Goal: Navigation & Orientation: Go to known website

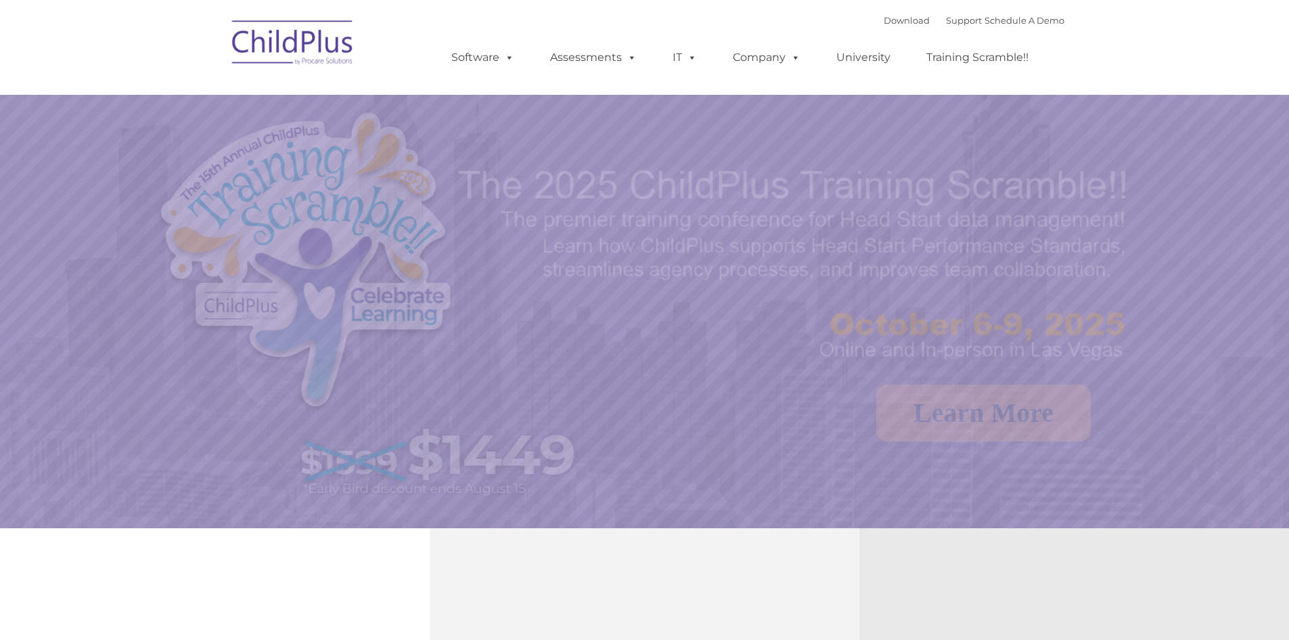
select select "MEDIUM"
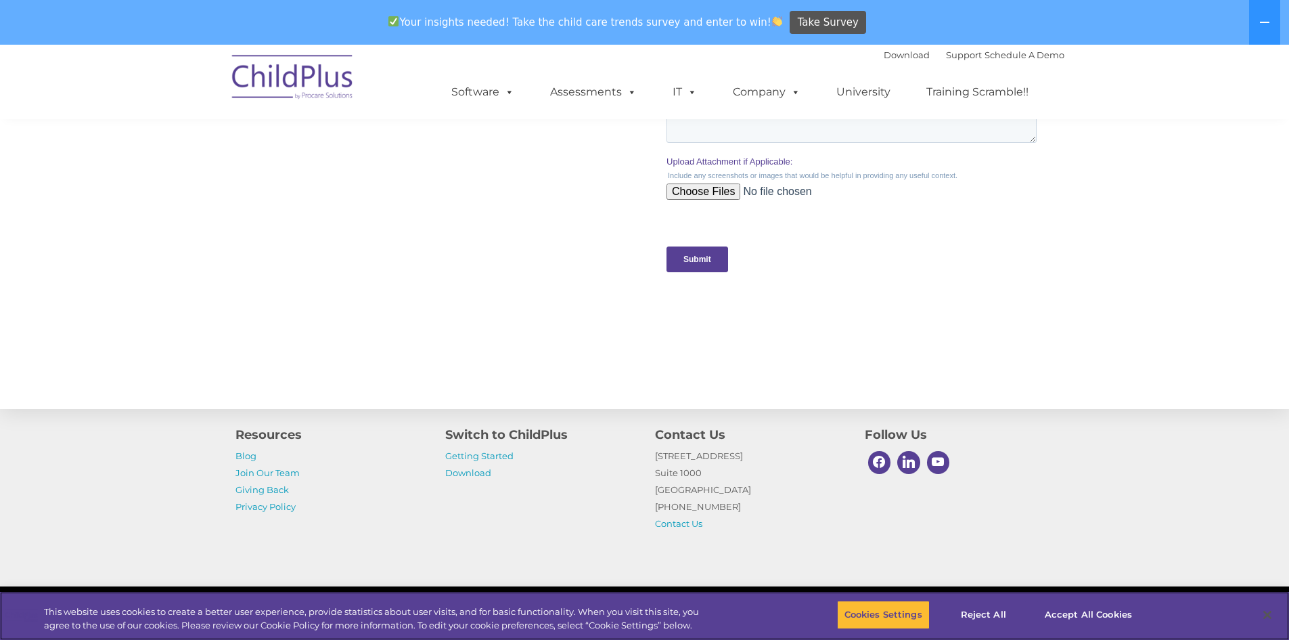
scroll to position [1337, 0]
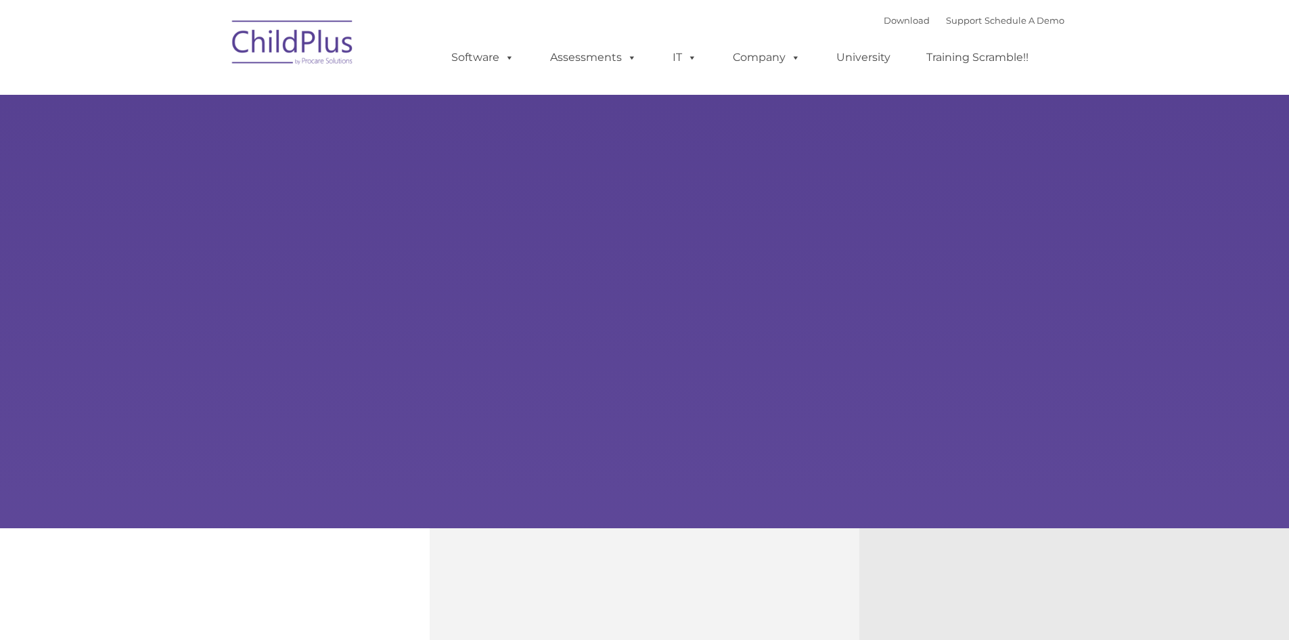
type input ""
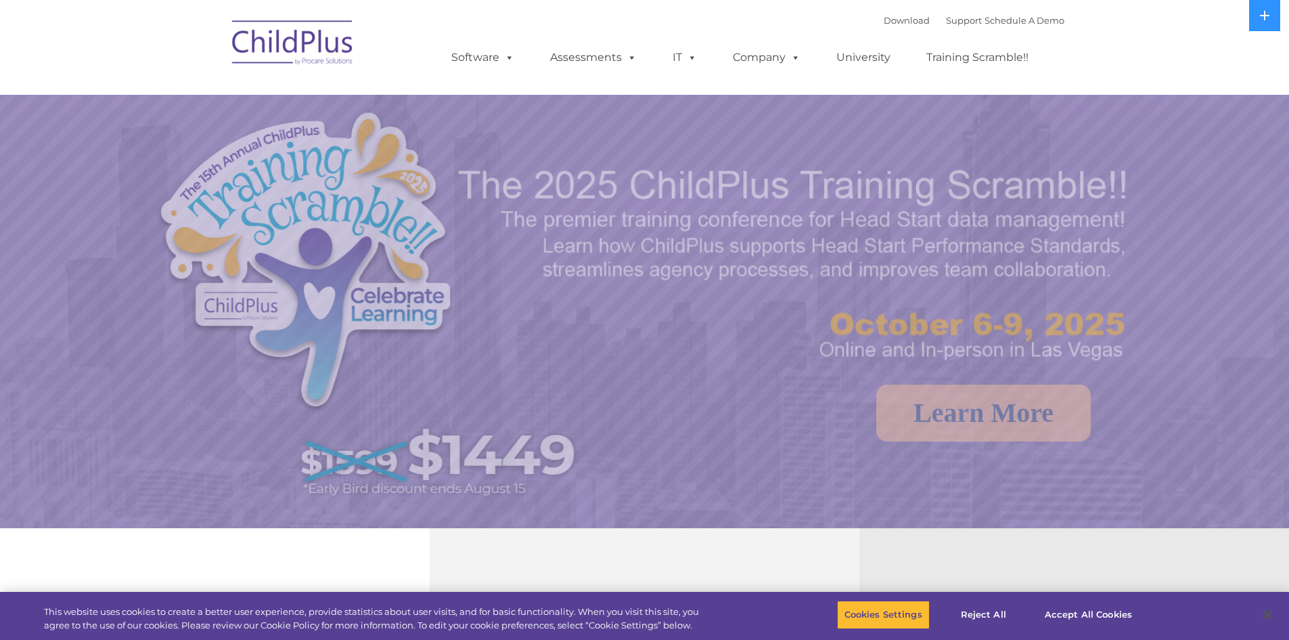
select select "MEDIUM"
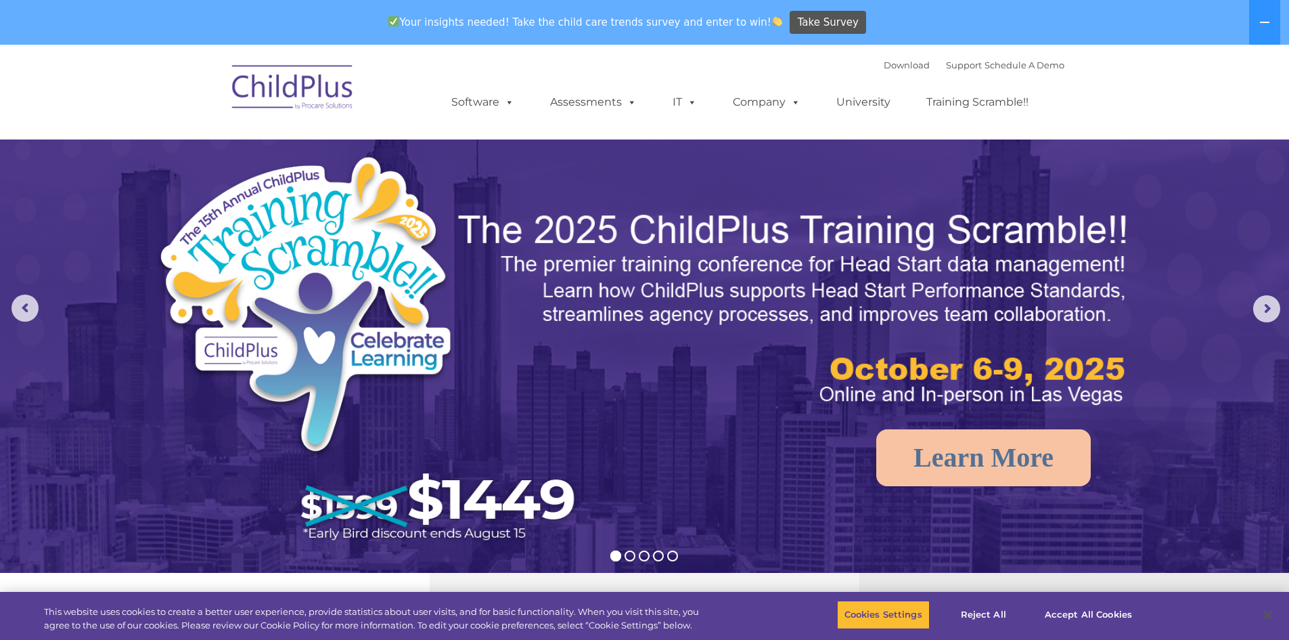
click at [296, 72] on img at bounding box center [292, 90] width 135 height 68
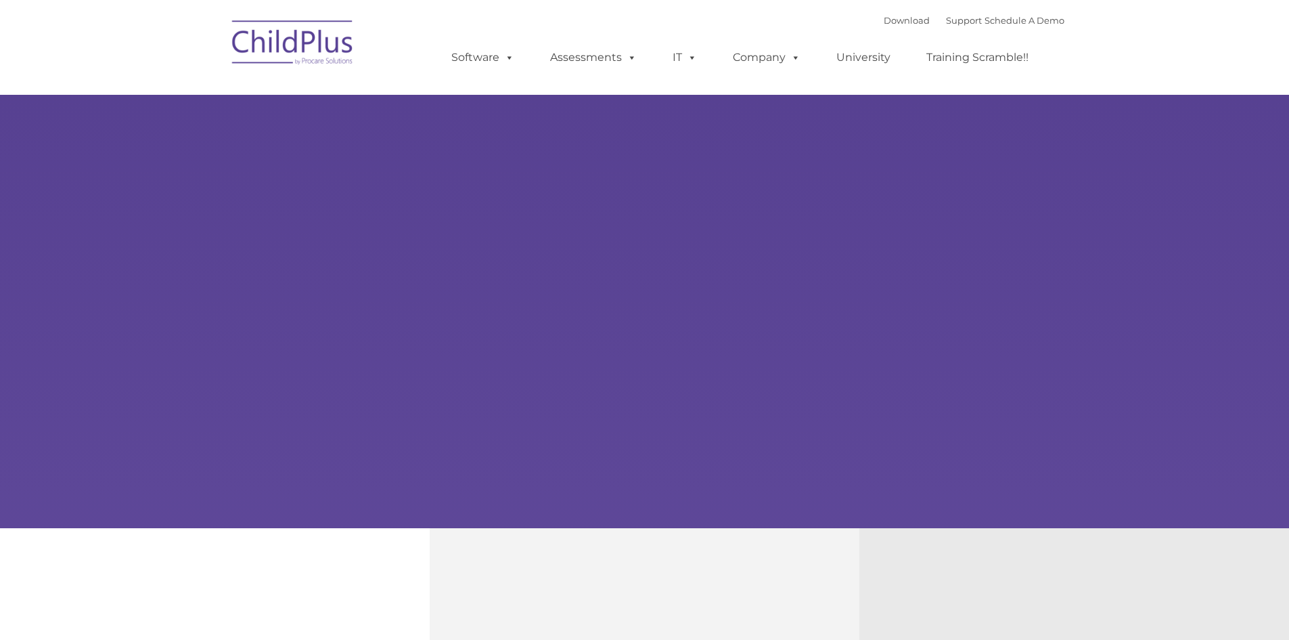
type input ""
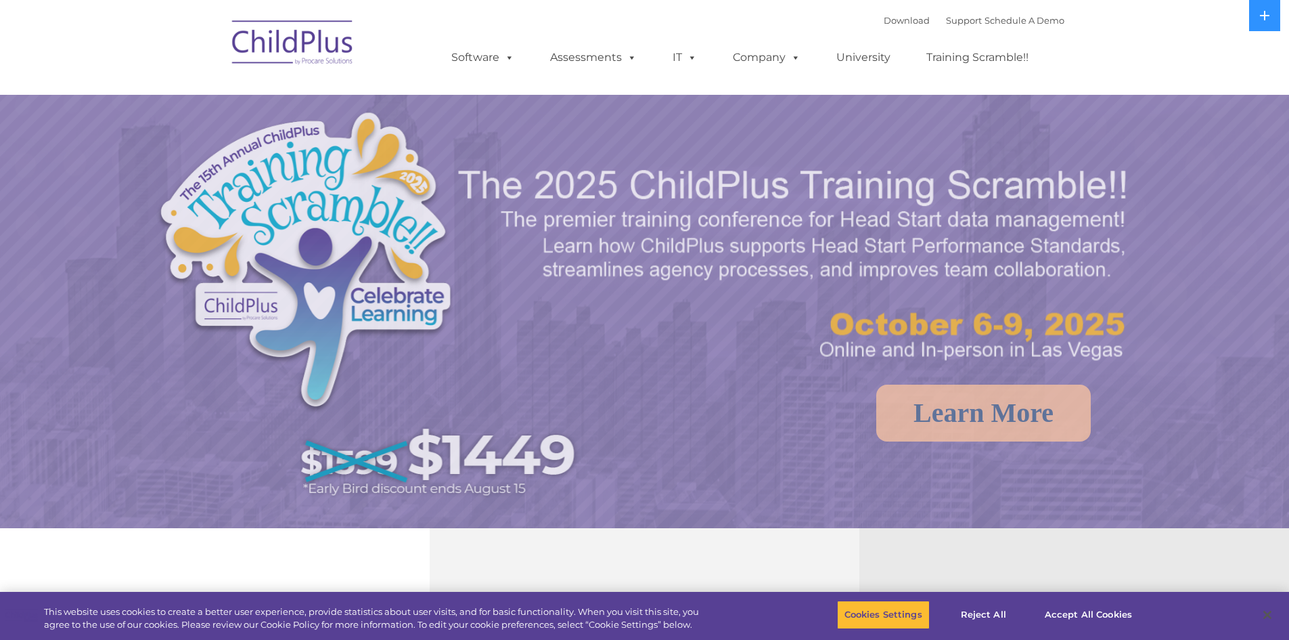
select select "MEDIUM"
